Goal: Information Seeking & Learning: Learn about a topic

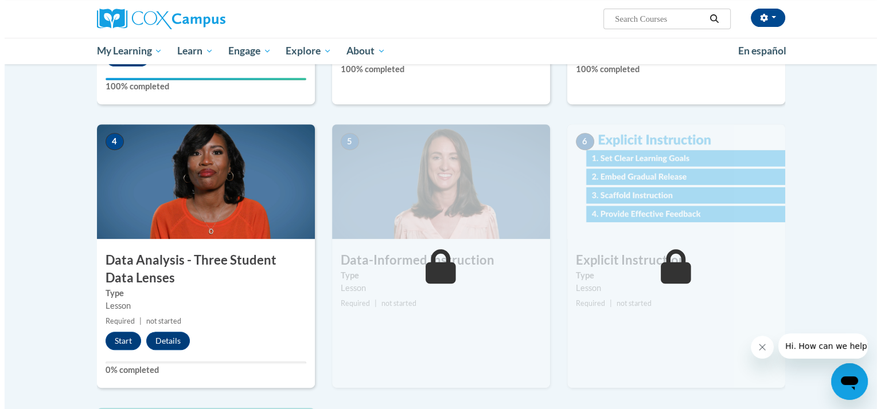
scroll to position [573, 0]
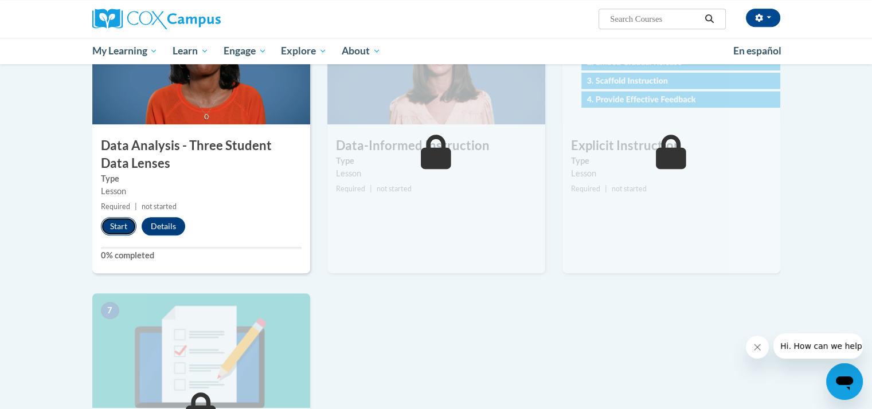
click at [110, 221] on button "Start" at bounding box center [119, 226] width 36 height 18
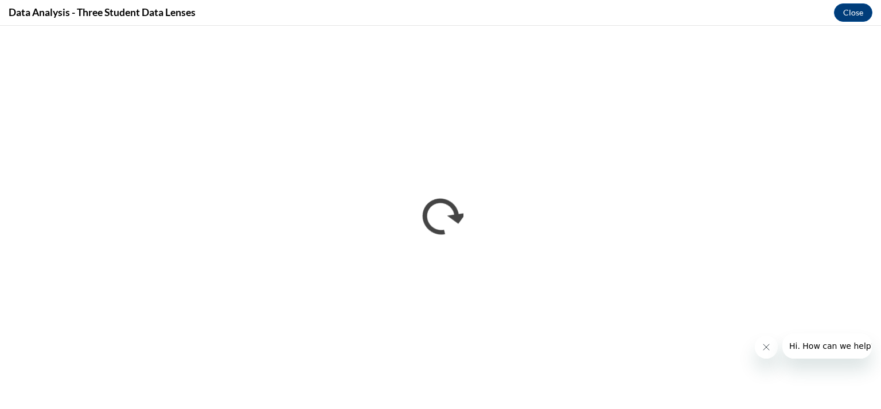
scroll to position [0, 0]
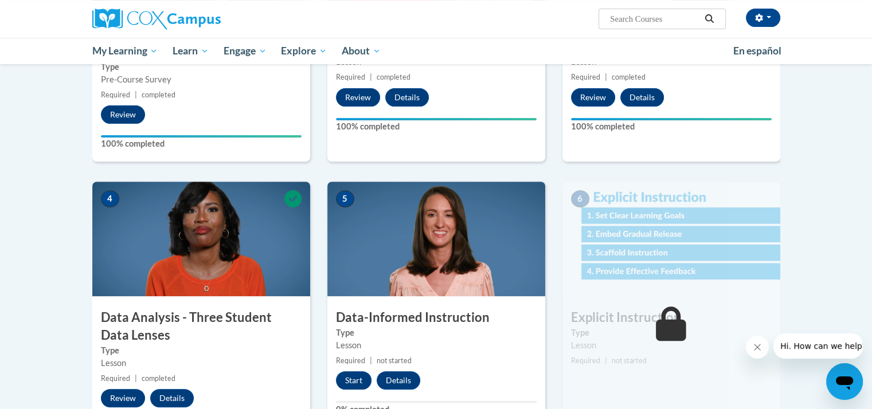
scroll to position [516, 0]
